Goal: Task Accomplishment & Management: Manage account settings

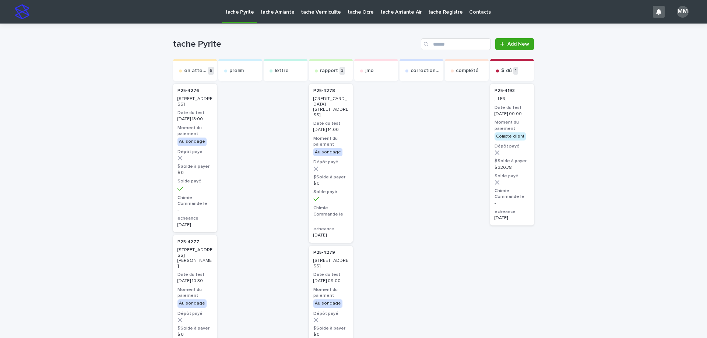
click at [277, 12] on p "tache Amiante" at bounding box center [277, 7] width 34 height 15
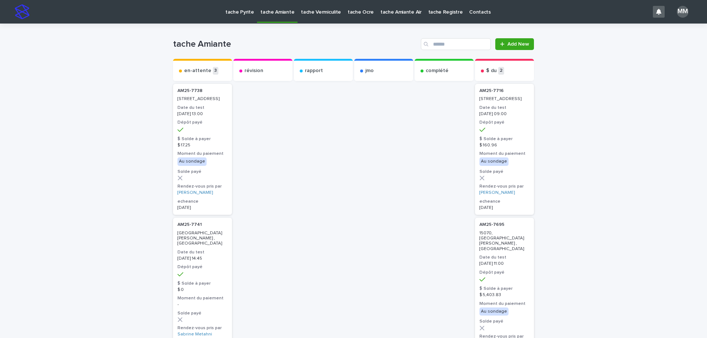
click at [331, 13] on p "tache Vermiculite" at bounding box center [321, 7] width 40 height 15
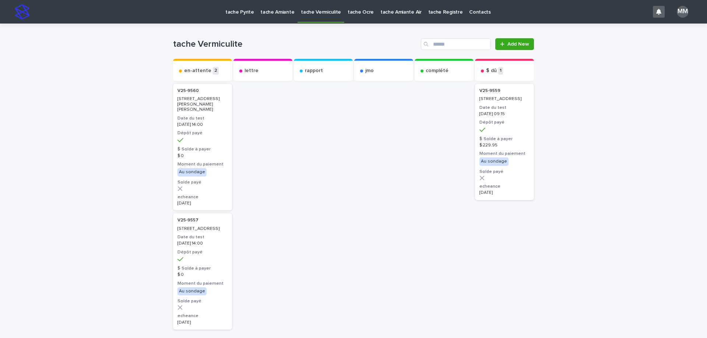
click at [236, 13] on p "tache Pyrite" at bounding box center [239, 7] width 28 height 15
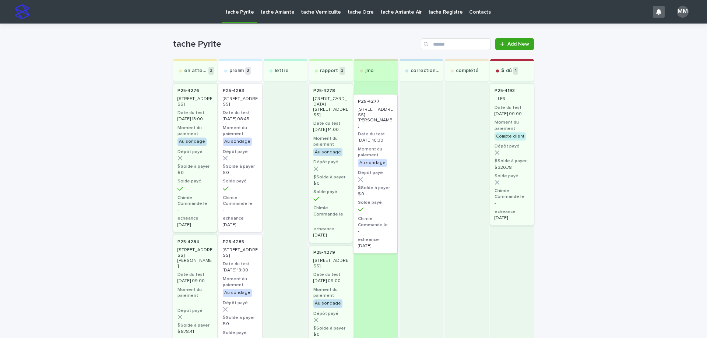
drag, startPoint x: 230, startPoint y: 104, endPoint x: 370, endPoint y: 116, distance: 140.5
click at [370, 116] on div "en attente 3 P25-4276 [STREET_ADDRESS] Date du test [DATE] 13:00 Moment du paie…" at bounding box center [353, 322] width 361 height 527
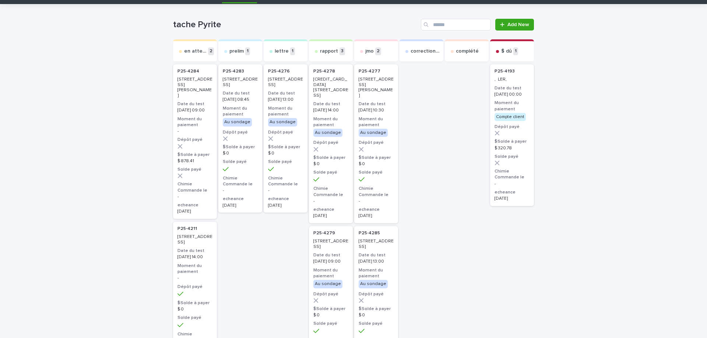
scroll to position [37, 0]
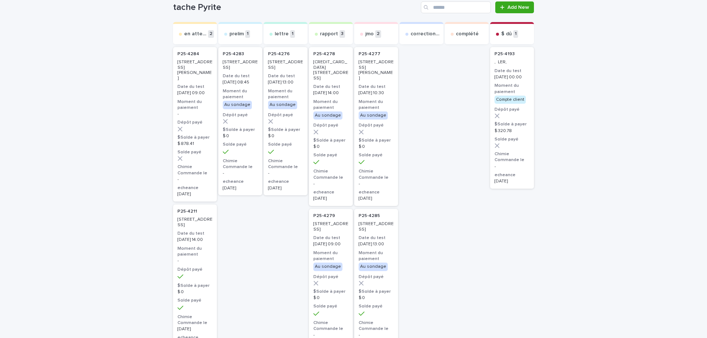
click at [373, 69] on p "[STREET_ADDRESS][PERSON_NAME]" at bounding box center [376, 70] width 35 height 21
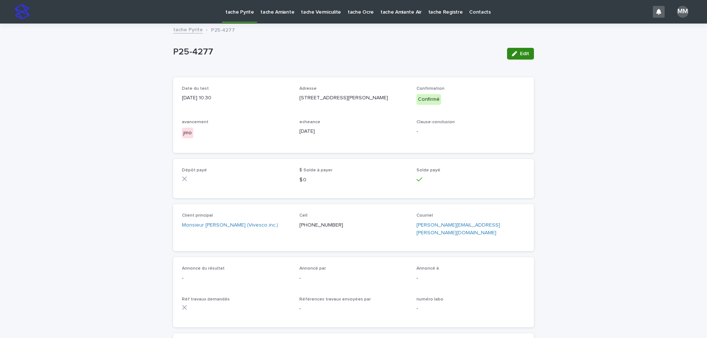
click at [525, 57] on button "Edit" at bounding box center [520, 54] width 27 height 12
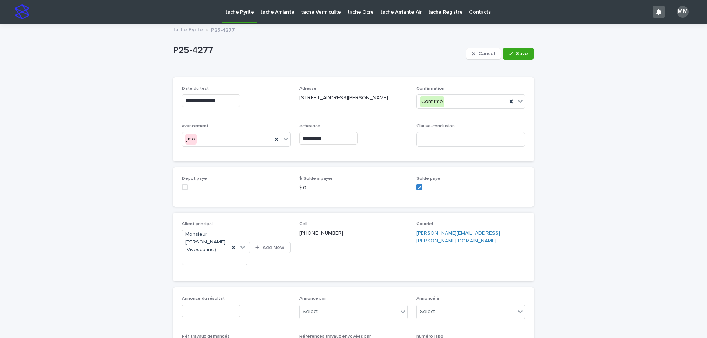
click at [217, 292] on div "Annonce du résultat Annoncé par Select... Annoncé à Select... Réf travaux deman…" at bounding box center [353, 330] width 361 height 84
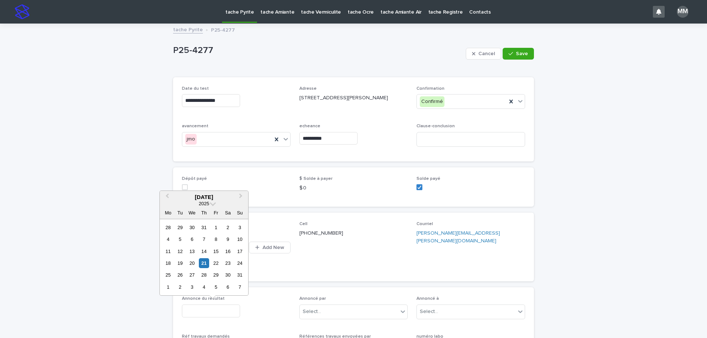
click at [218, 309] on input "text" at bounding box center [211, 311] width 58 height 13
click at [203, 263] on div "21" at bounding box center [204, 264] width 10 height 10
type input "**********"
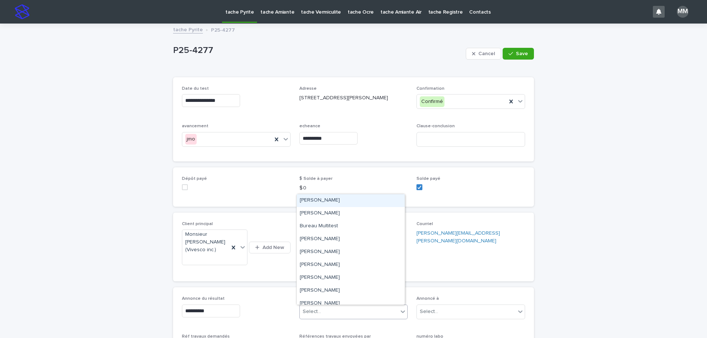
click at [338, 316] on div "Select..." at bounding box center [349, 312] width 99 height 12
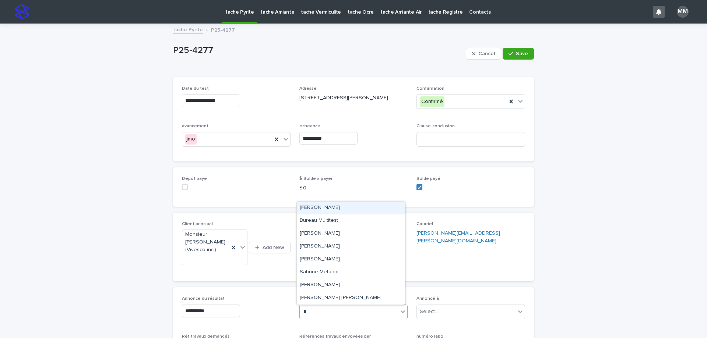
type input "**"
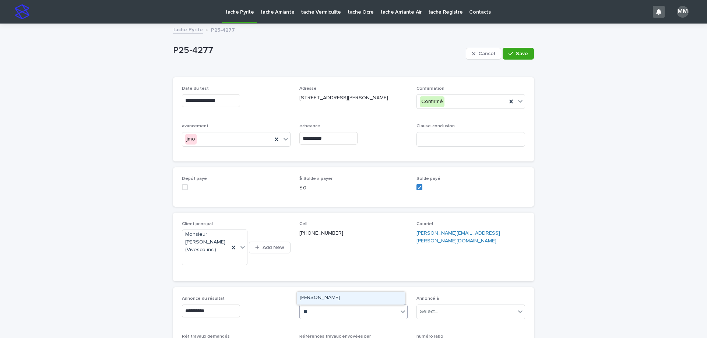
click at [338, 294] on div "[PERSON_NAME]" at bounding box center [351, 298] width 108 height 13
click at [463, 310] on div "Select..." at bounding box center [466, 312] width 99 height 12
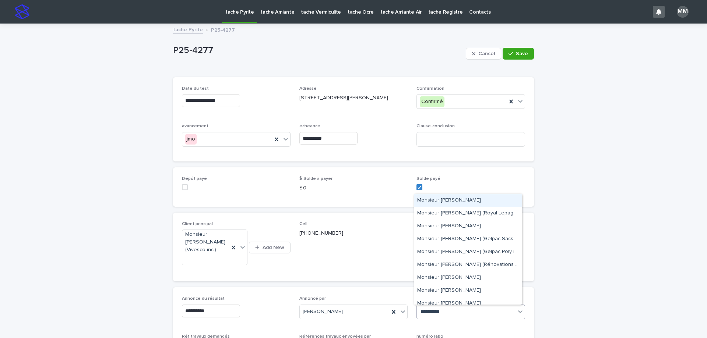
type input "**********"
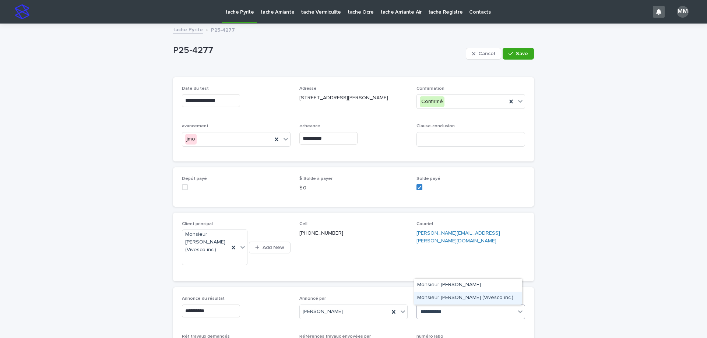
click at [441, 297] on div "Monsieur [PERSON_NAME] (Vivesco inc.)" at bounding box center [468, 298] width 108 height 13
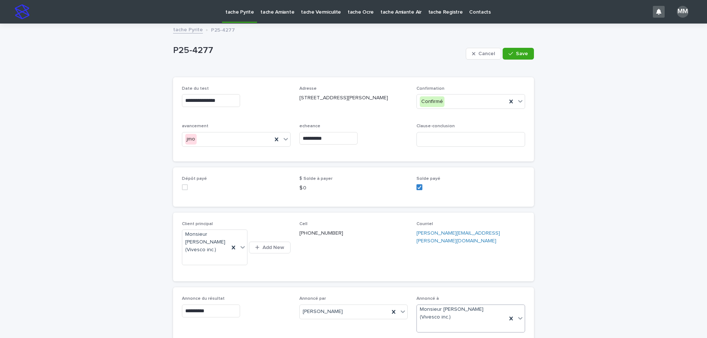
click at [470, 131] on div "Clause-conclusion" at bounding box center [471, 138] width 109 height 29
click at [471, 139] on input at bounding box center [471, 139] width 109 height 15
type input "**********"
click at [516, 52] on span "Save" at bounding box center [522, 53] width 12 height 5
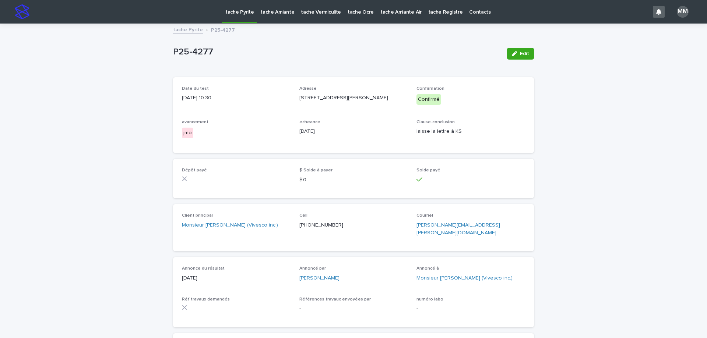
click at [183, 31] on link "tache Pyrite" at bounding box center [188, 29] width 30 height 8
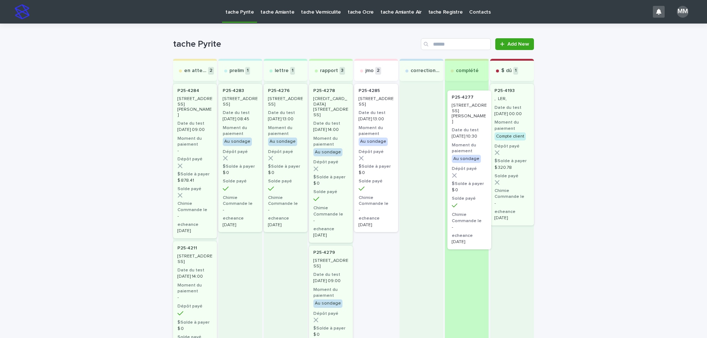
drag, startPoint x: 371, startPoint y: 105, endPoint x: 478, endPoint y: 116, distance: 107.8
click at [478, 116] on div "en attente 2 P25-4284 6130-[GEOGRAPHIC_DATA][PERSON_NAME], [GEOGRAPHIC_DATA] Da…" at bounding box center [353, 322] width 361 height 527
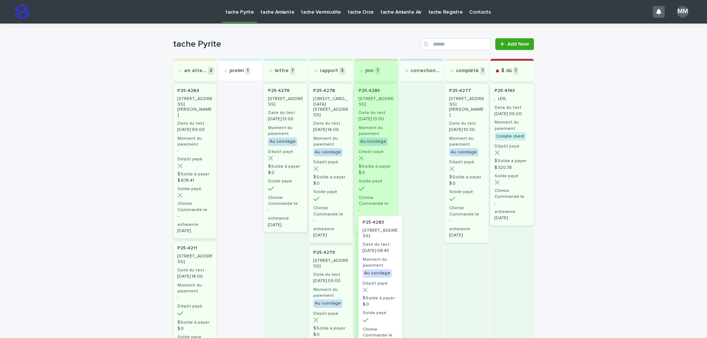
drag, startPoint x: 225, startPoint y: 103, endPoint x: 376, endPoint y: 238, distance: 202.5
click at [376, 238] on div "en attente 2 P25-4284 6130-[GEOGRAPHIC_DATA][PERSON_NAME], [GEOGRAPHIC_DATA] Da…" at bounding box center [353, 322] width 361 height 527
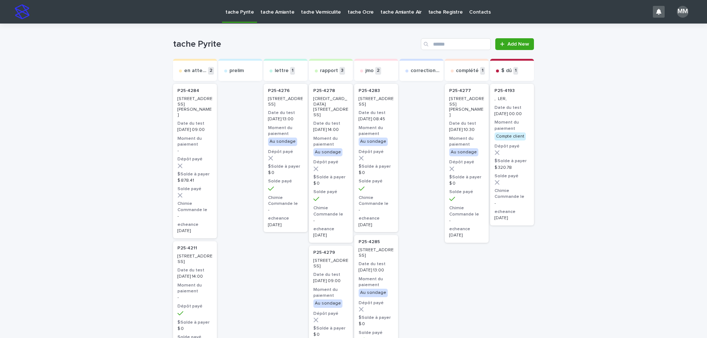
click at [374, 121] on div "[DATE] 08:45" at bounding box center [376, 118] width 35 height 7
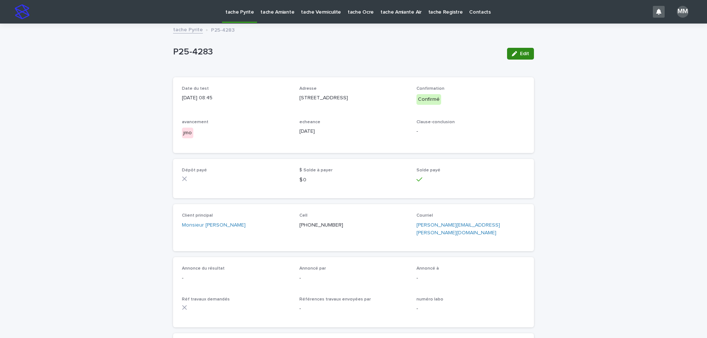
click at [515, 59] on button "Edit" at bounding box center [520, 54] width 27 height 12
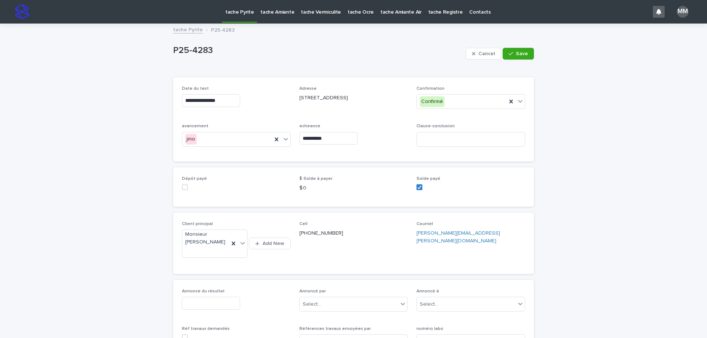
click at [221, 296] on div "Annonce du résultat" at bounding box center [236, 302] width 109 height 27
click at [215, 311] on div "Annonce du résultat" at bounding box center [236, 302] width 109 height 27
click at [212, 307] on input "text" at bounding box center [211, 303] width 58 height 13
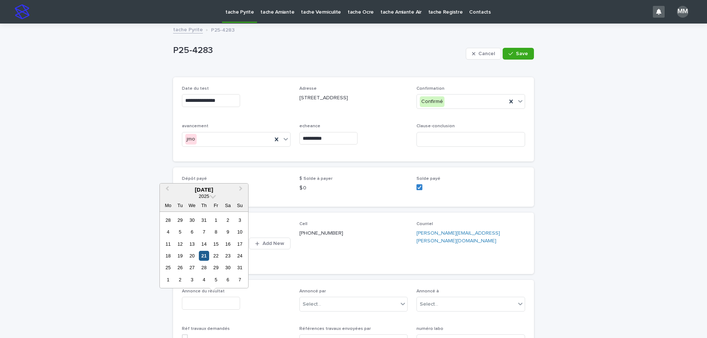
click at [207, 251] on div "21" at bounding box center [204, 256] width 10 height 10
type input "**********"
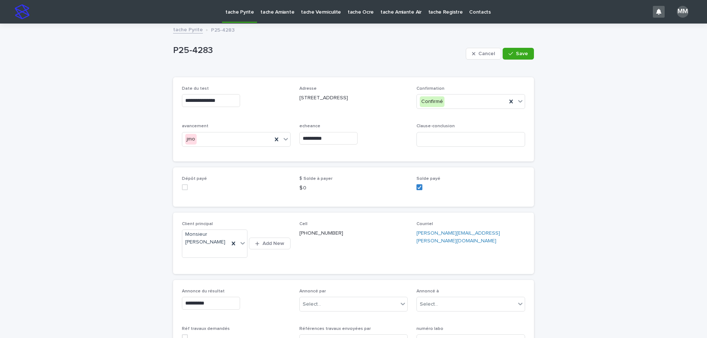
click at [338, 296] on div "Annoncé par Select..." at bounding box center [353, 303] width 109 height 29
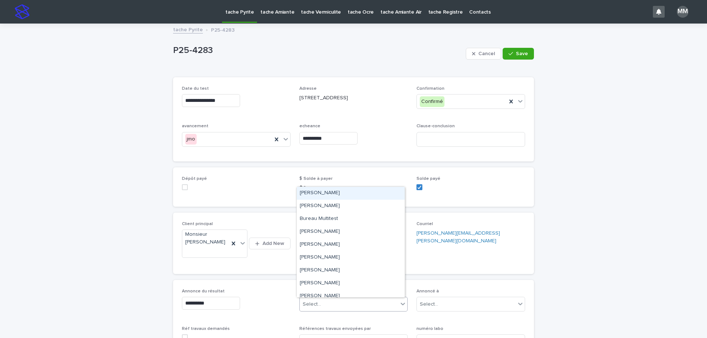
click at [341, 305] on div "Select..." at bounding box center [349, 305] width 99 height 12
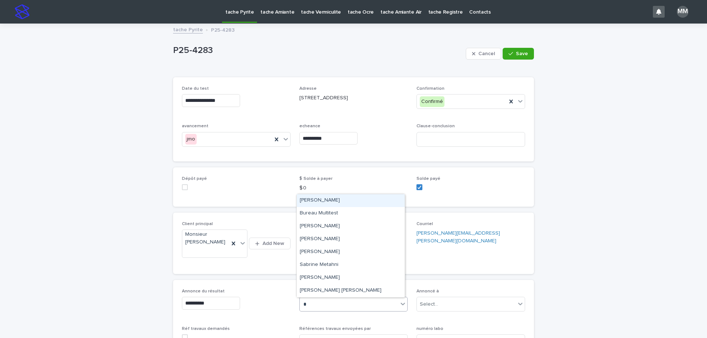
type input "**"
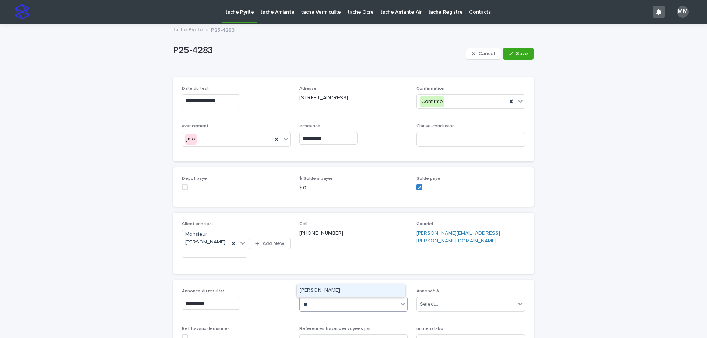
click at [344, 297] on div "[PERSON_NAME]" at bounding box center [351, 291] width 108 height 13
click at [428, 306] on div "Select..." at bounding box center [429, 305] width 18 height 8
type input "**********"
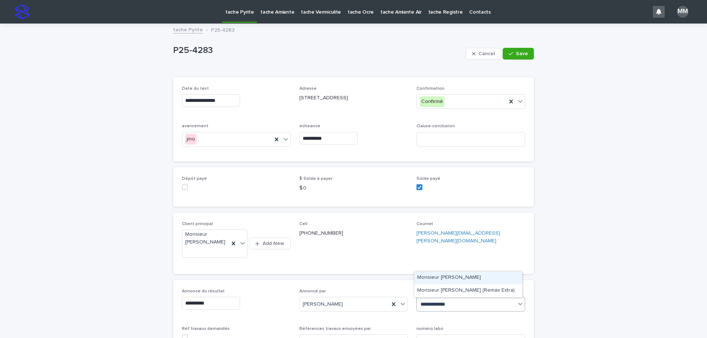
click at [456, 278] on div "Monsieur Alain Poirier" at bounding box center [468, 278] width 108 height 13
click at [520, 55] on span "Save" at bounding box center [522, 53] width 12 height 5
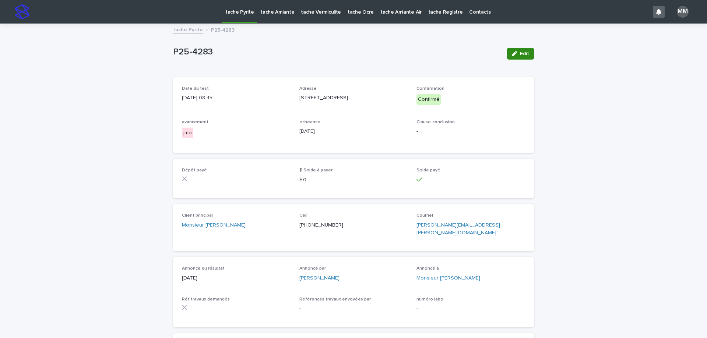
click at [523, 53] on span "Edit" at bounding box center [524, 53] width 9 height 5
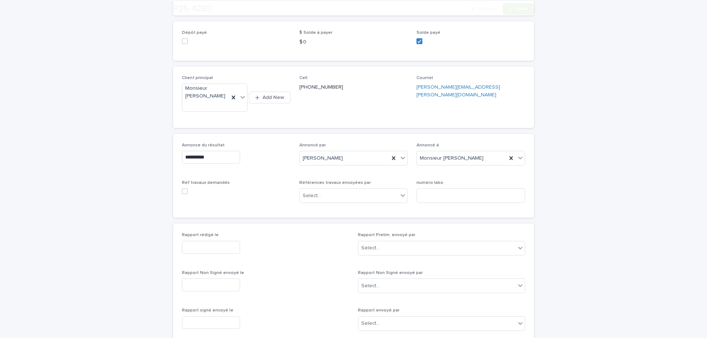
scroll to position [147, 0]
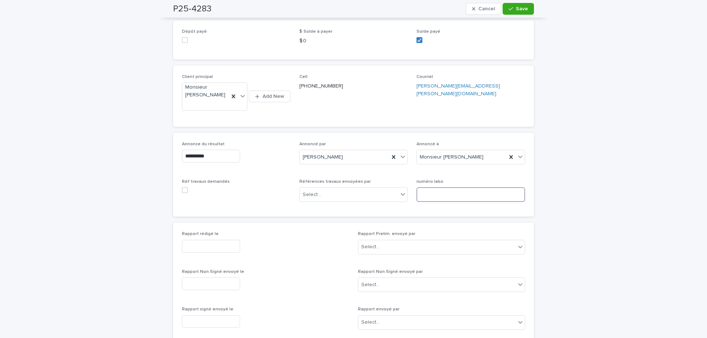
click at [438, 195] on input at bounding box center [471, 194] width 109 height 15
drag, startPoint x: 442, startPoint y: 197, endPoint x: 453, endPoint y: 198, distance: 11.1
click at [442, 197] on input at bounding box center [471, 194] width 109 height 15
drag, startPoint x: 431, startPoint y: 200, endPoint x: 434, endPoint y: 203, distance: 4.5
click at [431, 200] on input "**" at bounding box center [471, 194] width 109 height 15
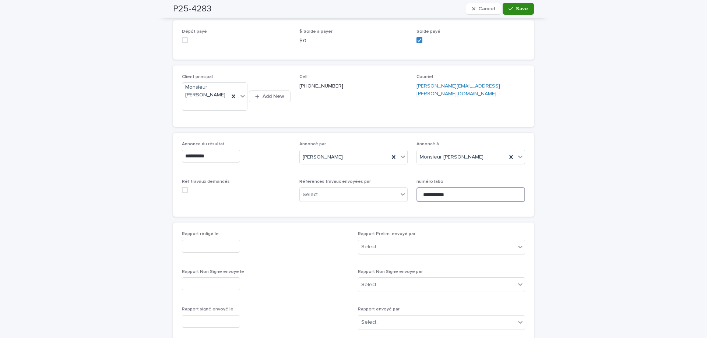
type input "**********"
click at [527, 12] on button "Save" at bounding box center [518, 9] width 31 height 12
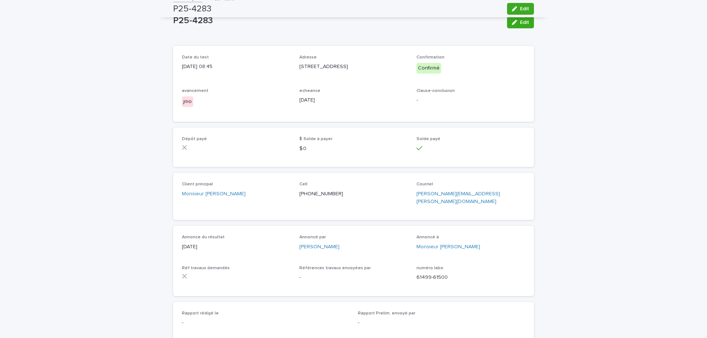
scroll to position [0, 0]
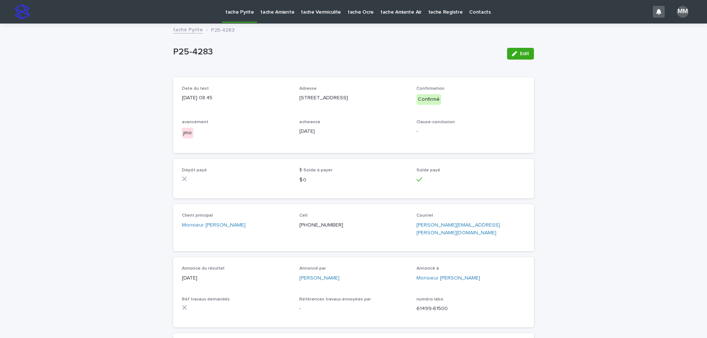
click at [196, 29] on link "tache Pyrite" at bounding box center [188, 29] width 30 height 8
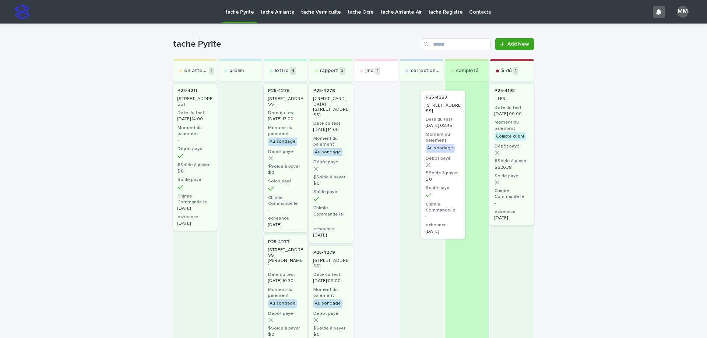
drag, startPoint x: 372, startPoint y: 110, endPoint x: 445, endPoint y: 119, distance: 73.4
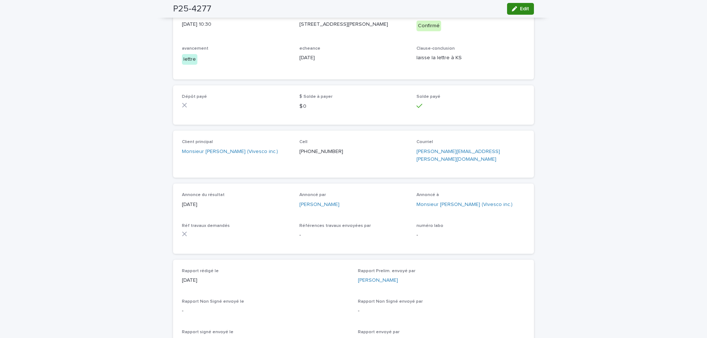
click at [521, 4] on button "Edit" at bounding box center [520, 9] width 27 height 12
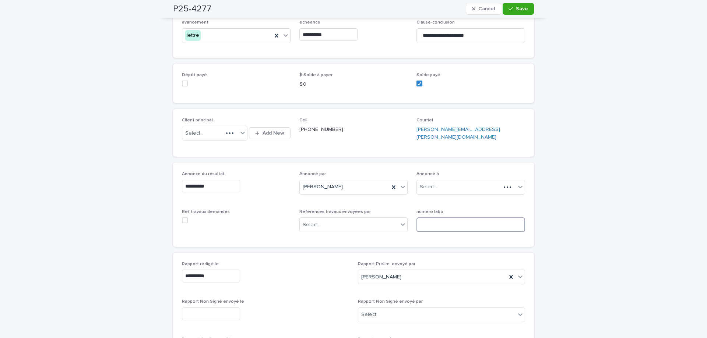
click at [438, 227] on div "**********" at bounding box center [353, 205] width 343 height 67
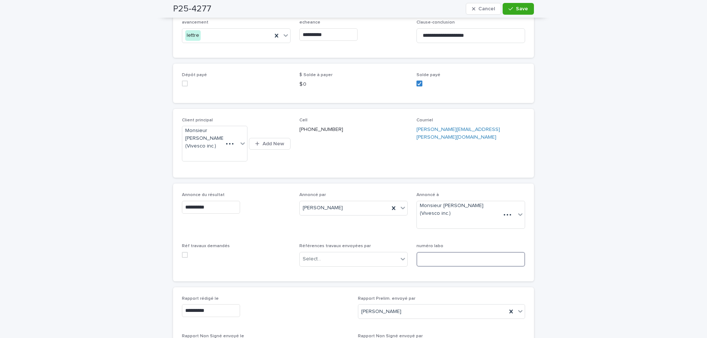
scroll to position [121, 0]
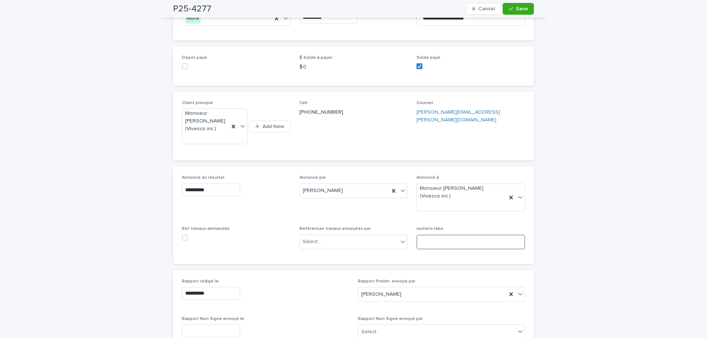
click at [420, 243] on input at bounding box center [471, 242] width 109 height 15
type input "**********"
click at [524, 7] on span "Save" at bounding box center [522, 8] width 12 height 5
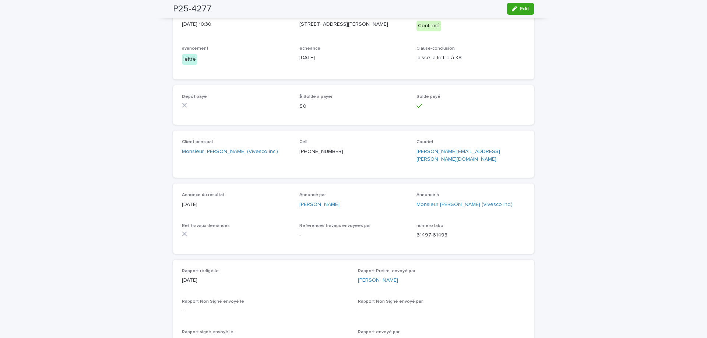
scroll to position [0, 0]
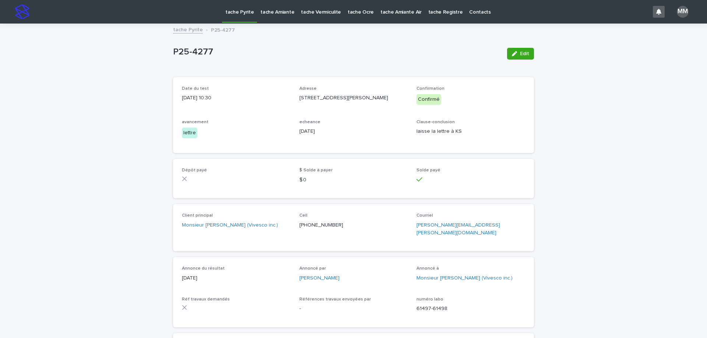
click at [194, 29] on link "tache Pyrite" at bounding box center [188, 29] width 30 height 8
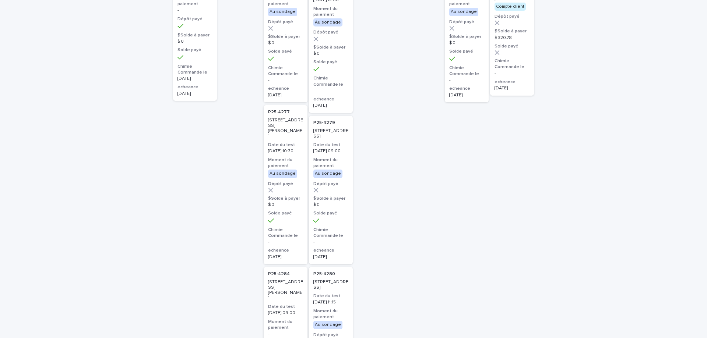
scroll to position [37, 0]
